Goal: Task Accomplishment & Management: Manage account settings

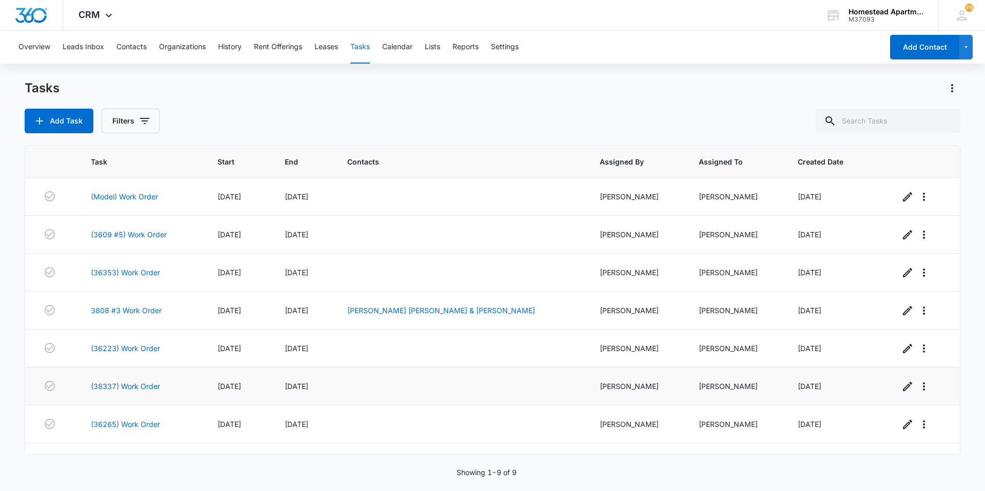
click at [108, 381] on td "(38337) Work Order" at bounding box center [141, 387] width 127 height 38
click at [107, 384] on link "(38337) Work Order" at bounding box center [125, 386] width 69 height 11
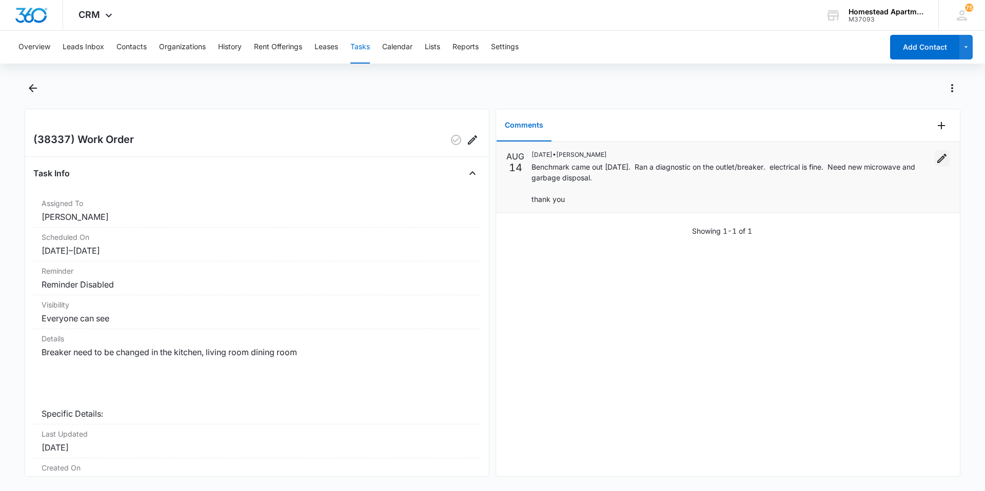
click at [936, 154] on icon "Edit" at bounding box center [942, 158] width 12 height 12
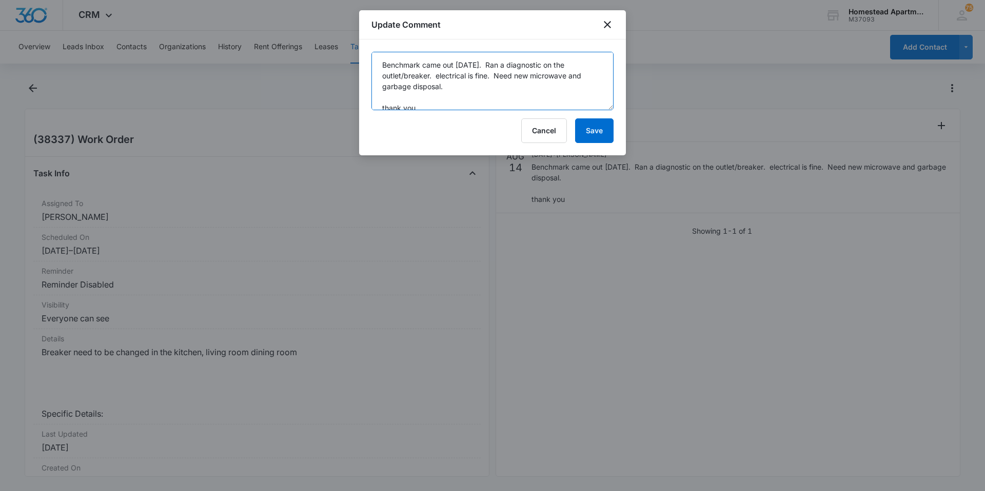
click at [494, 75] on textarea "Benchmark came out 8/14/2025. Ran a diagnostic on the outlet/breaker. electrica…" at bounding box center [492, 81] width 242 height 58
type textarea "Benchmark came out 8/14/2025. Ran a diagnostic on the outlet/breaker. electrica…"
click at [588, 127] on button "Save" at bounding box center [594, 130] width 38 height 25
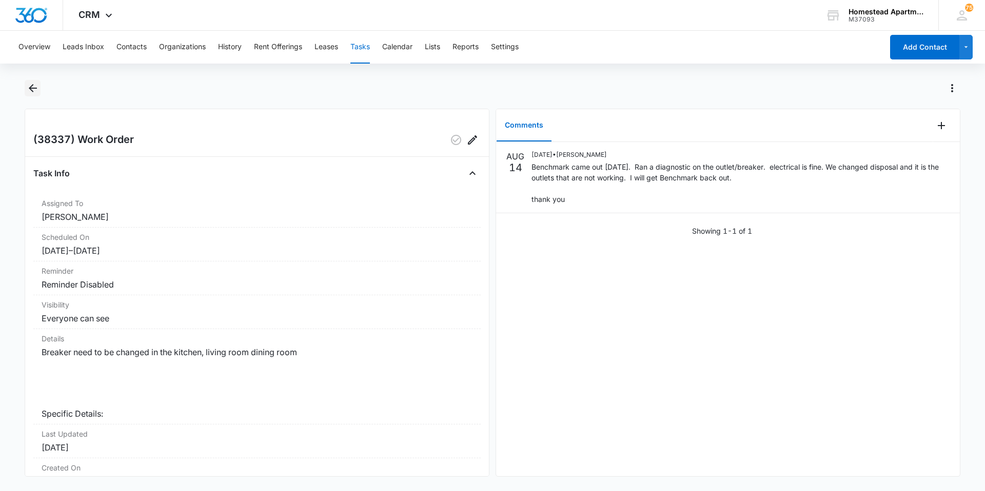
click at [35, 85] on icon "Back" at bounding box center [33, 88] width 12 height 12
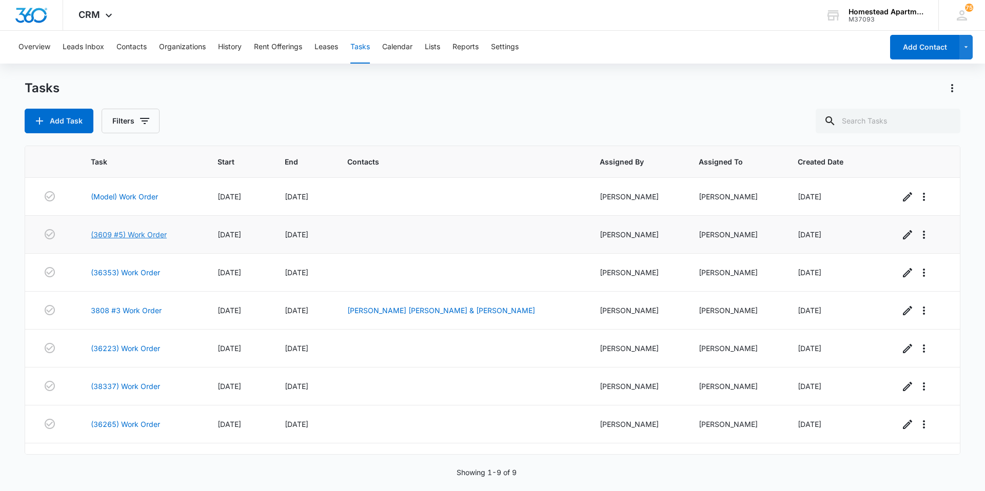
click at [116, 234] on link "(3609 #5) Work Order" at bounding box center [129, 234] width 76 height 11
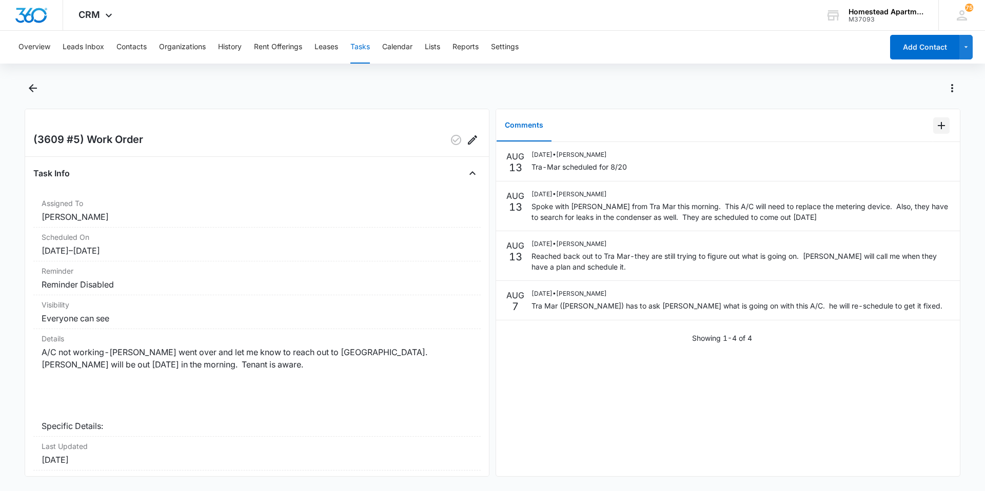
click at [935, 121] on icon "Add Comment" at bounding box center [941, 126] width 12 height 12
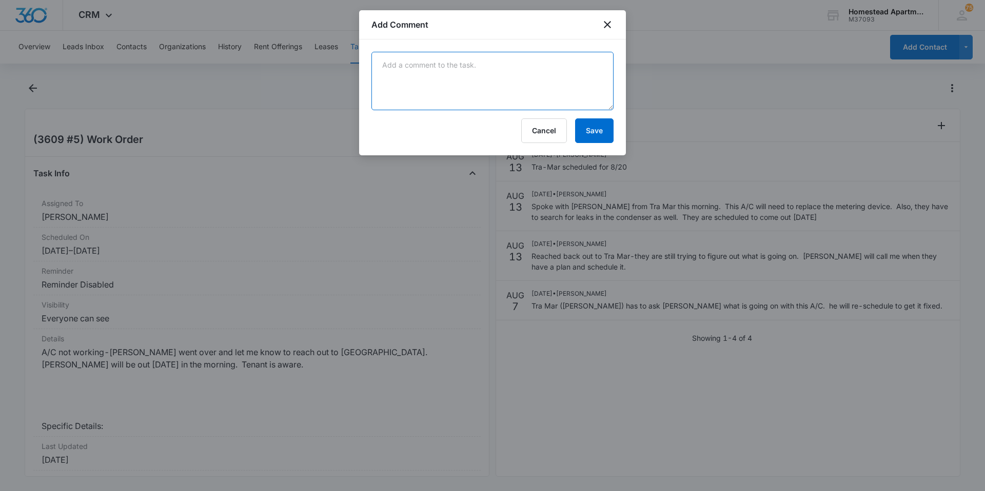
click at [388, 68] on textarea at bounding box center [492, 81] width 242 height 58
type textarea "Jeremy was able to fix the A/C-he replaced the metering device and sealed all l…"
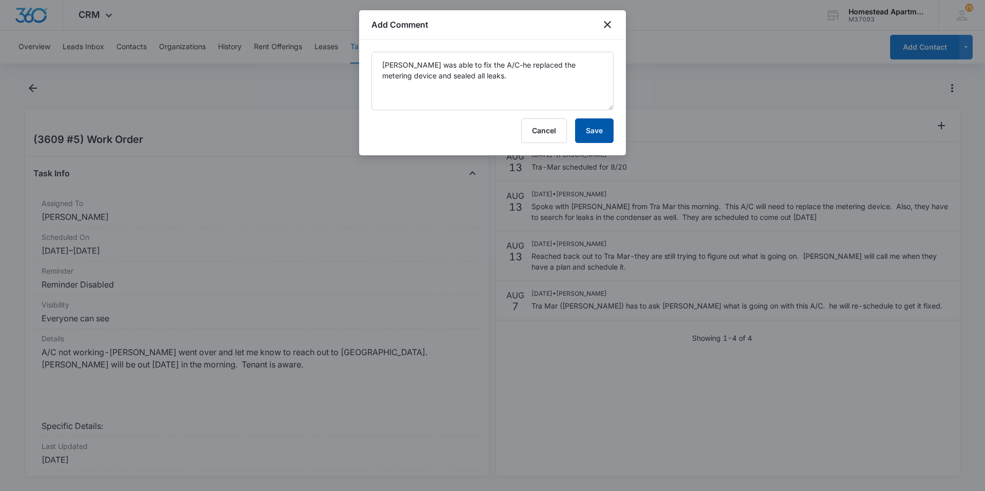
click at [604, 128] on button "Save" at bounding box center [594, 130] width 38 height 25
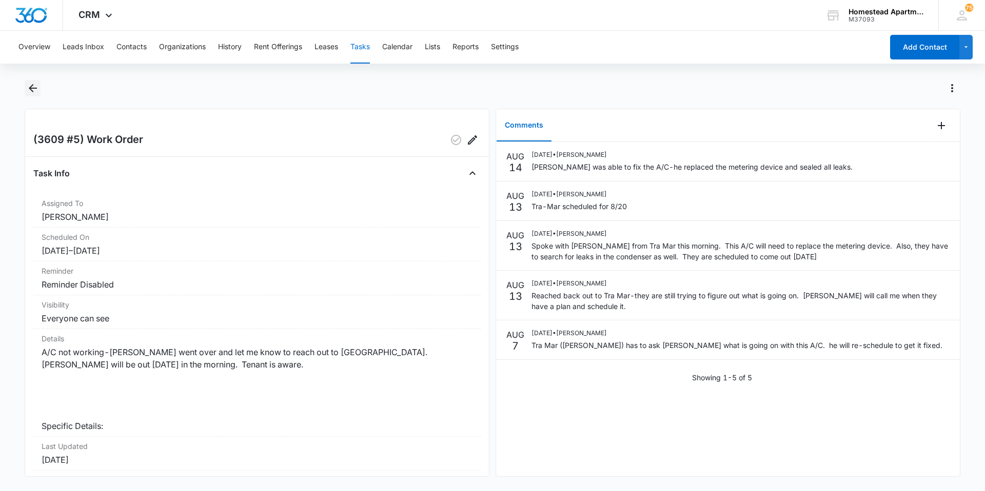
click at [33, 84] on icon "Back" at bounding box center [33, 88] width 12 height 12
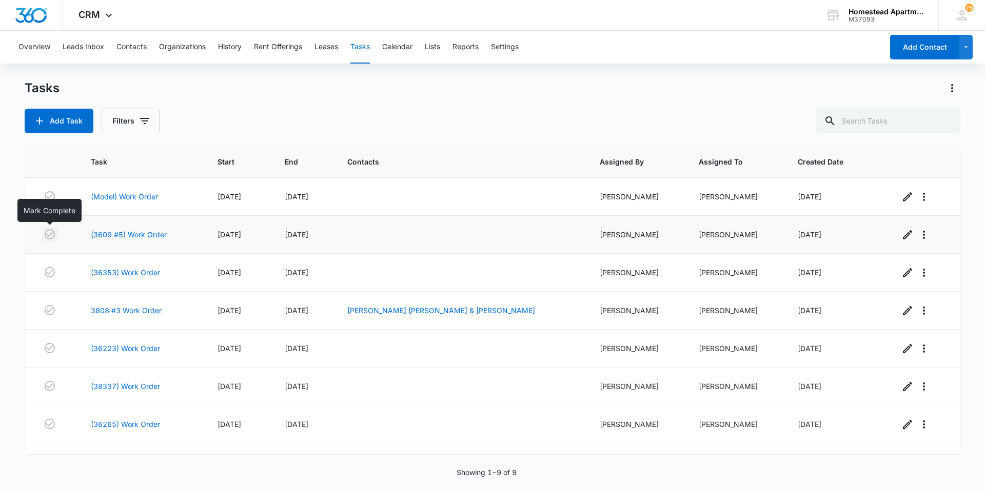
click at [49, 235] on icon "button" at bounding box center [50, 234] width 12 height 12
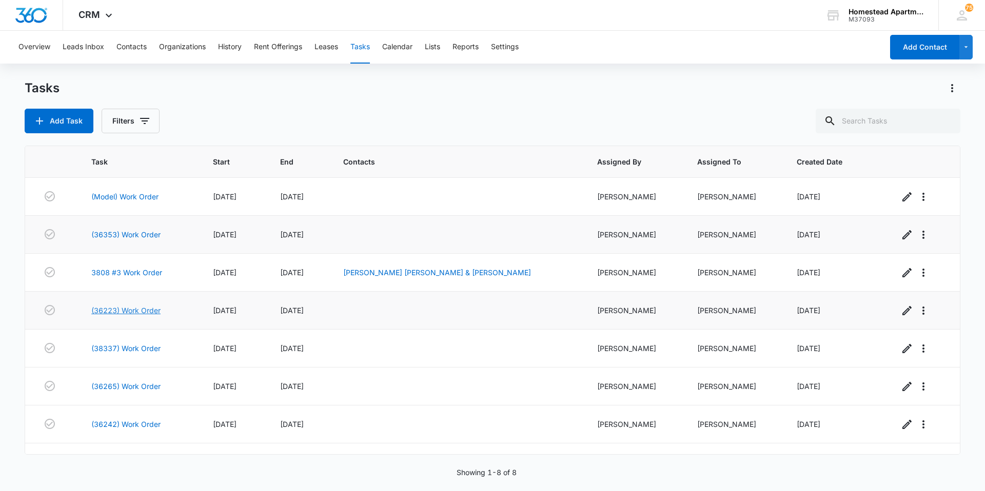
click at [117, 308] on link "(36223) Work Order" at bounding box center [125, 310] width 69 height 11
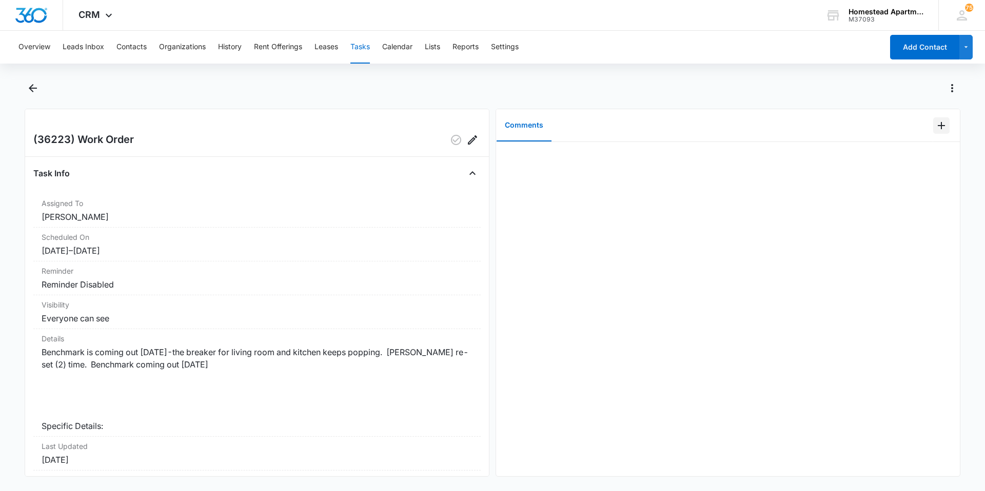
click at [935, 121] on icon "Add Comment" at bounding box center [941, 126] width 12 height 12
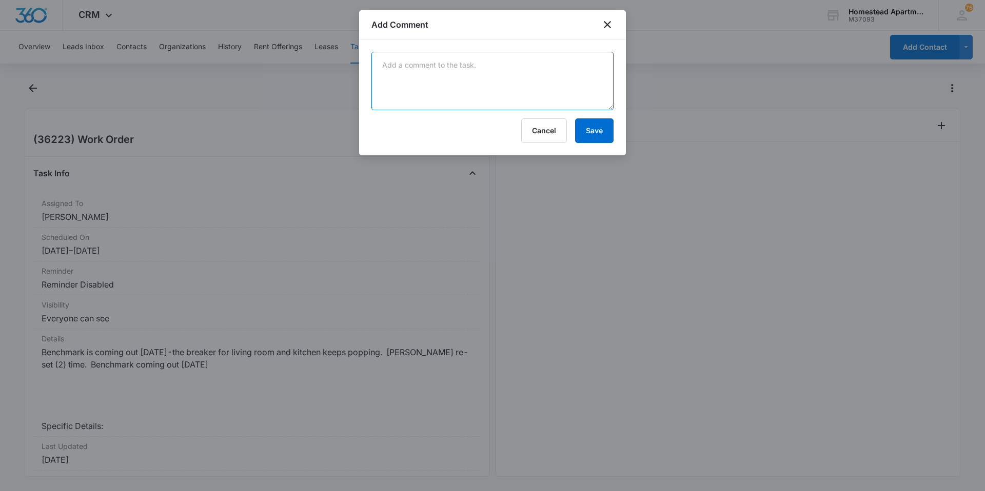
click at [403, 78] on textarea at bounding box center [492, 81] width 242 height 58
type textarea "Benchmark installed a new breaker. All fixed."
click at [598, 131] on button "Save" at bounding box center [594, 130] width 38 height 25
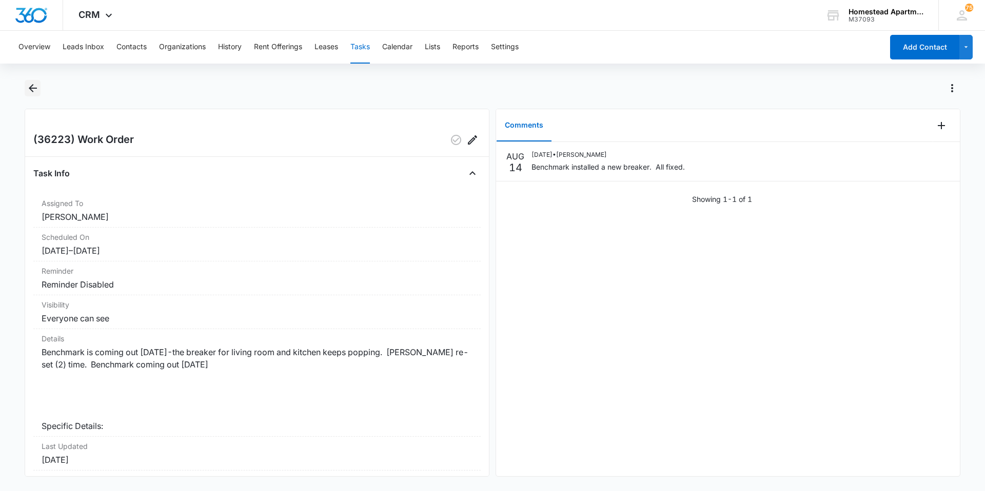
click at [35, 84] on icon "Back" at bounding box center [33, 88] width 12 height 12
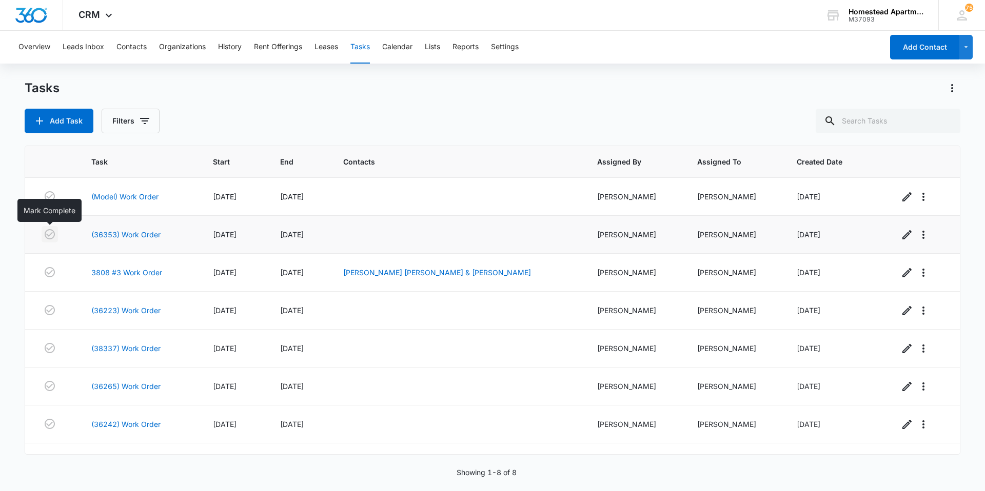
click at [51, 236] on icon "button" at bounding box center [50, 234] width 12 height 12
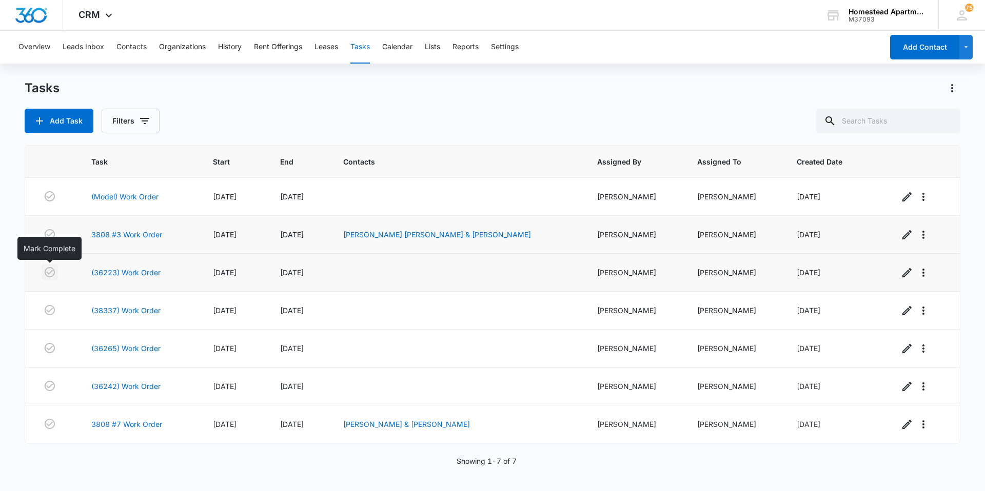
click at [52, 272] on icon "button" at bounding box center [50, 272] width 12 height 12
click at [73, 278] on td at bounding box center [52, 273] width 54 height 38
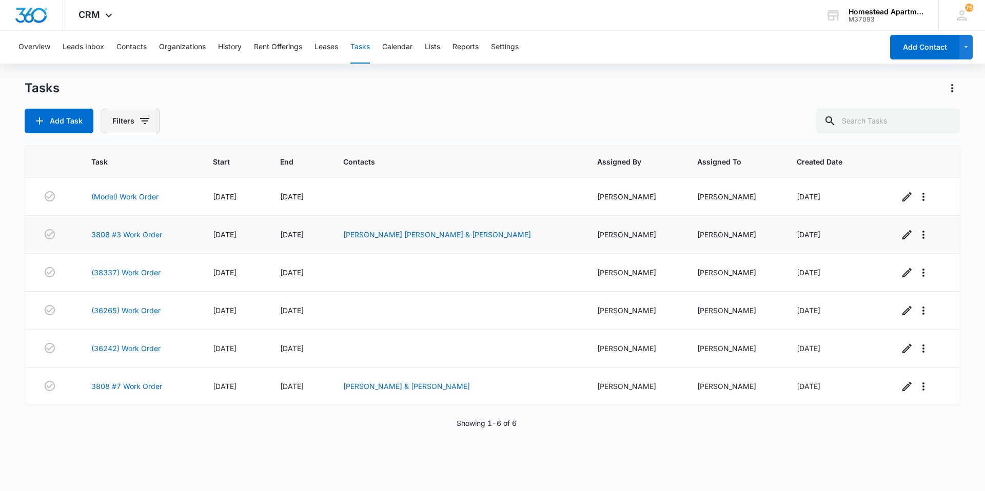
click at [149, 121] on icon "button" at bounding box center [145, 121] width 12 height 12
click at [118, 245] on div at bounding box center [119, 244] width 10 height 10
click at [114, 244] on input "Complete" at bounding box center [114, 244] width 1 height 1
radio input "false"
radio input "true"
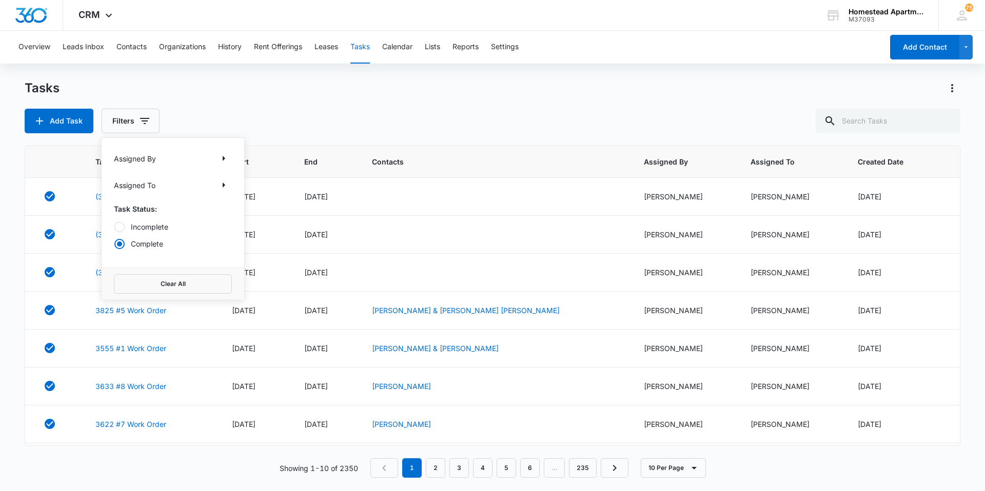
click at [148, 469] on div "Showing 1-10 of 2350 1 2 3 4 5 6 … 235 10 Per Page" at bounding box center [493, 468] width 936 height 19
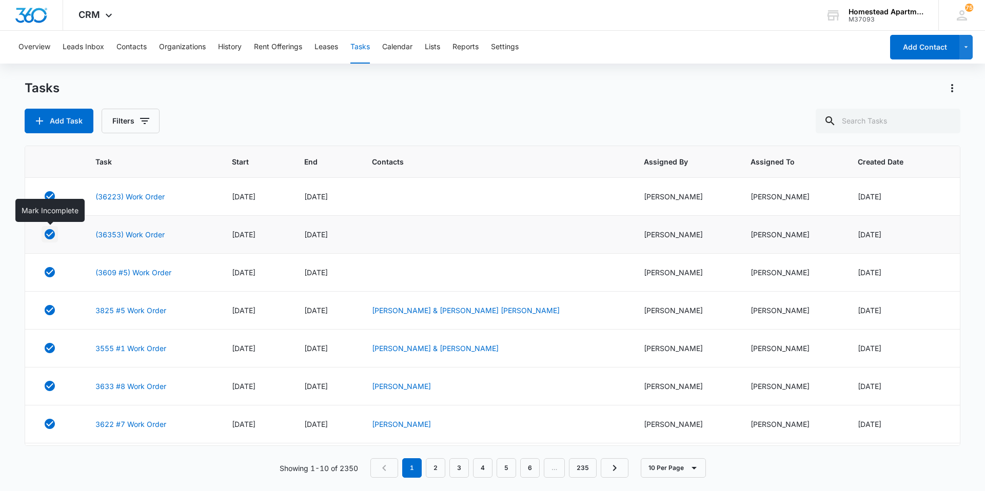
click at [47, 232] on icon "button" at bounding box center [50, 234] width 10 height 10
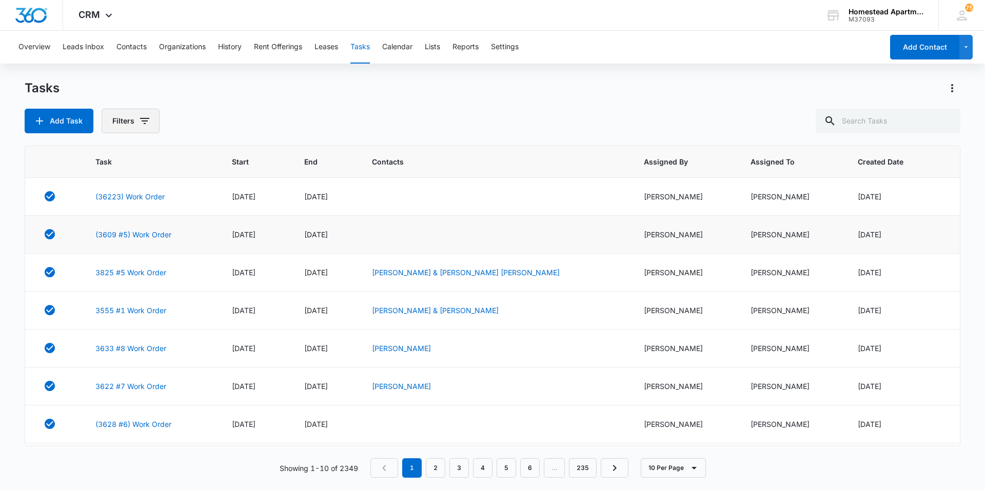
click at [139, 120] on icon "button" at bounding box center [145, 121] width 12 height 12
click at [116, 227] on div at bounding box center [119, 227] width 10 height 10
click at [114, 227] on input "Incomplete" at bounding box center [114, 227] width 1 height 1
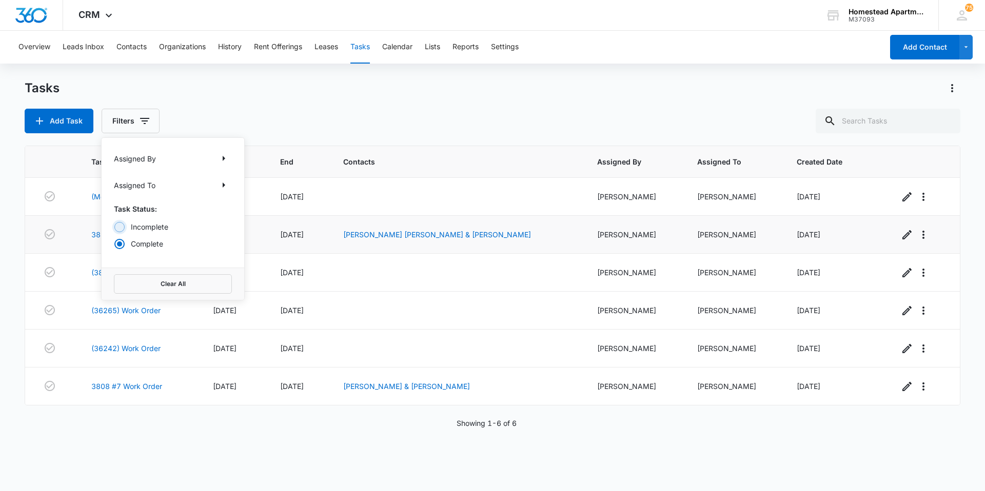
radio input "true"
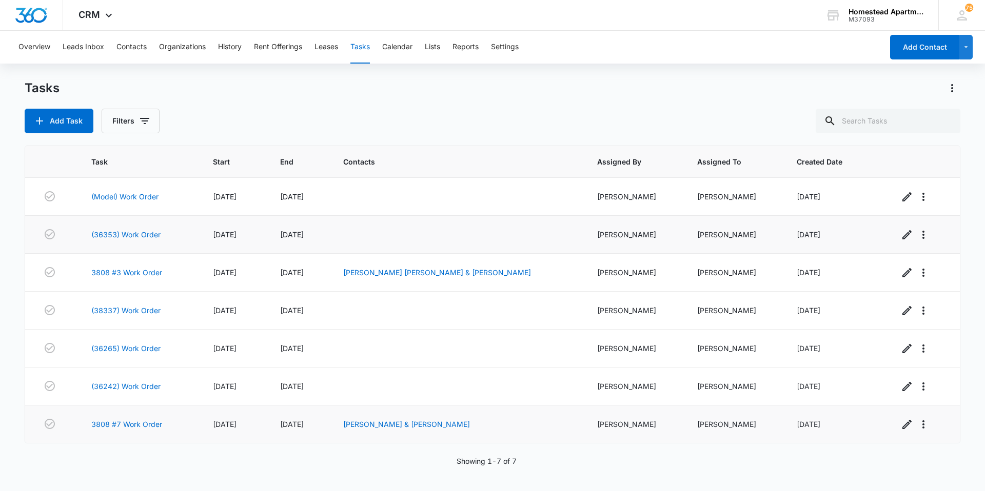
click at [153, 416] on td "3808 #7 Work Order" at bounding box center [140, 425] width 122 height 38
